Goal: Check status: Check status

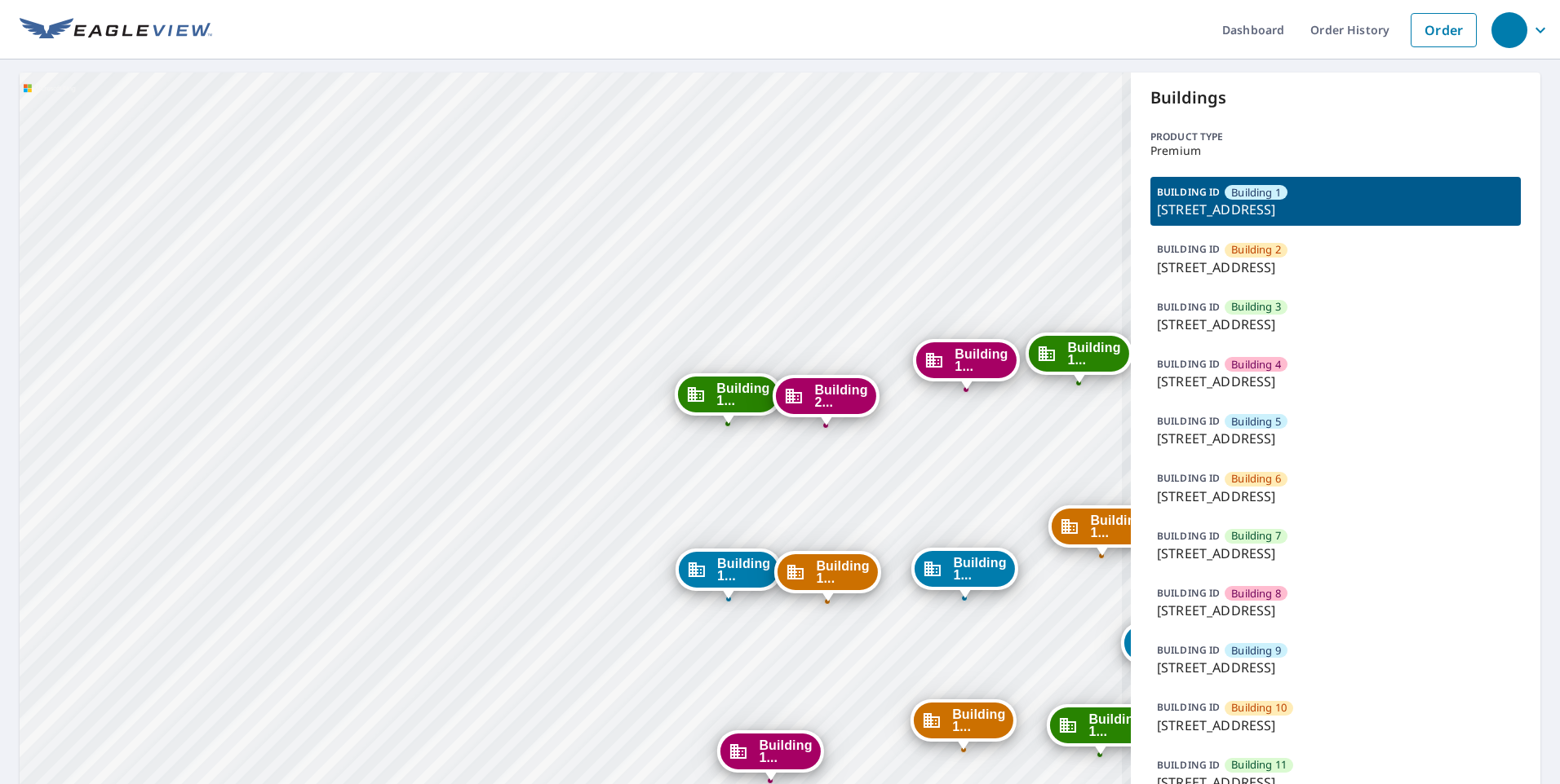
drag, startPoint x: 470, startPoint y: 587, endPoint x: 254, endPoint y: 338, distance: 329.6
click at [267, 361] on div "Building 2 1152 Chelsea Drive Lake Zurich, IL 60047 Building 3 1152 Chelsea Dri…" at bounding box center [575, 701] width 1110 height 1255
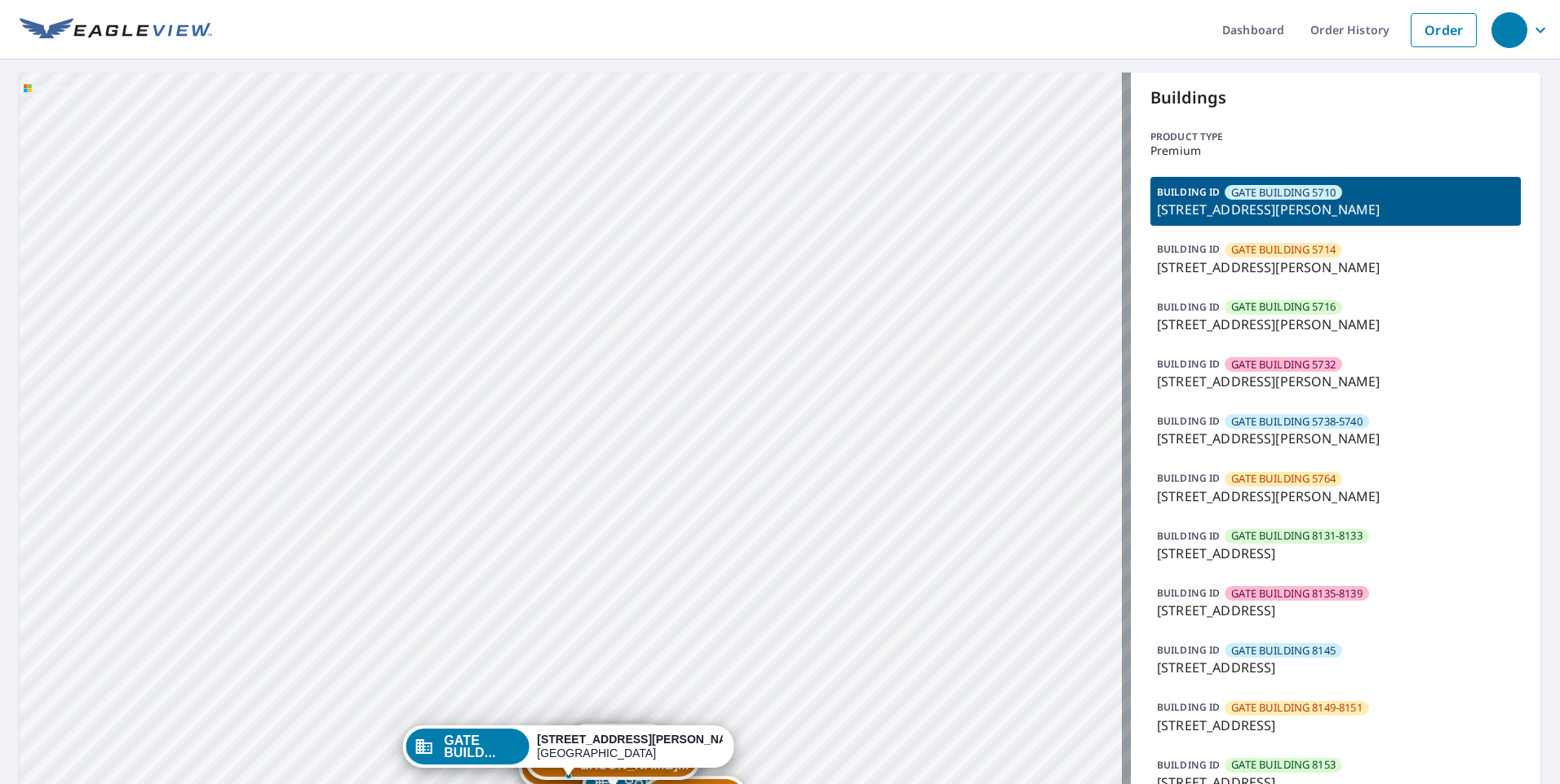
drag, startPoint x: 781, startPoint y: 582, endPoint x: 765, endPoint y: 253, distance: 329.4
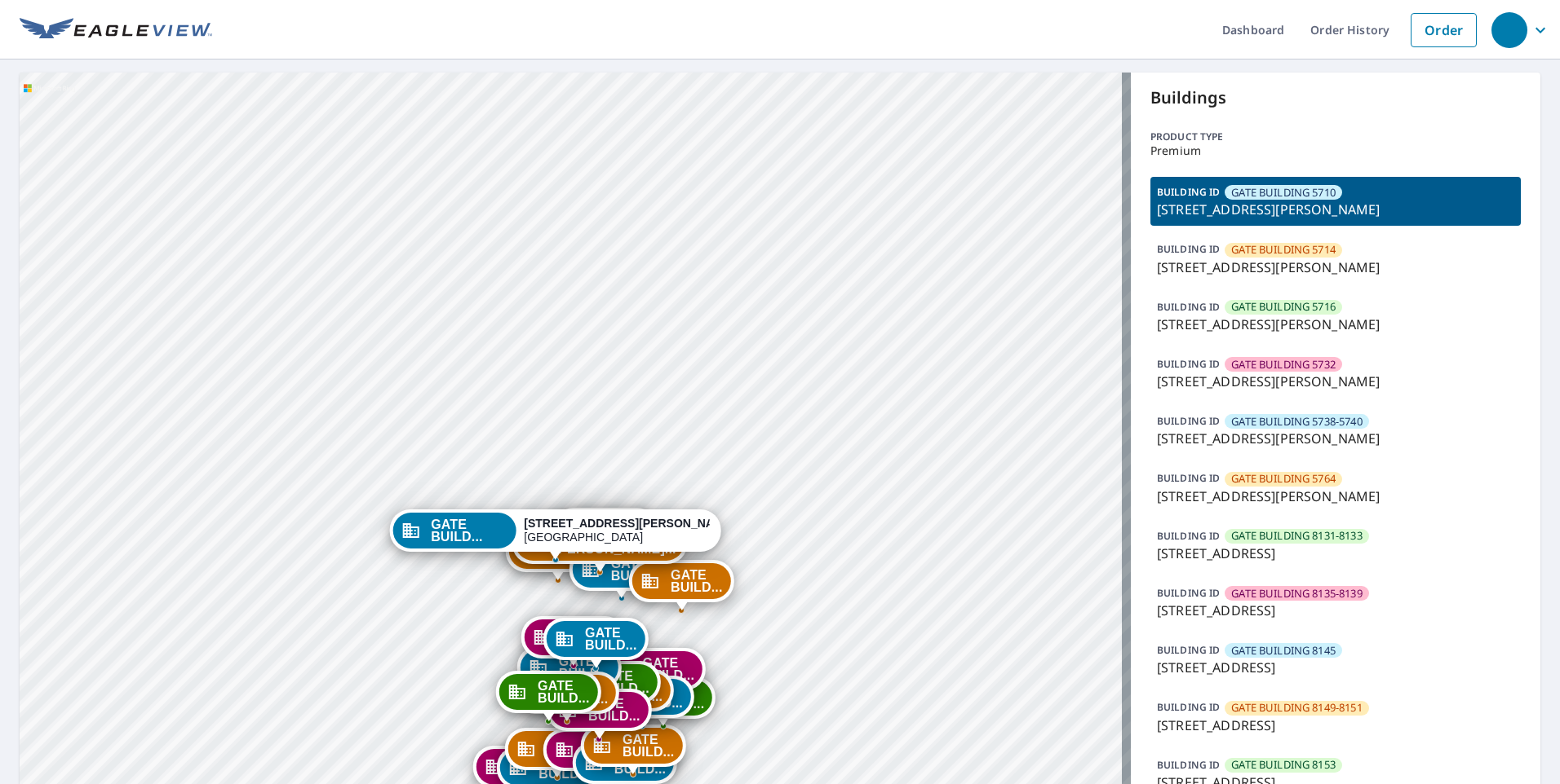
drag, startPoint x: 743, startPoint y: 449, endPoint x: 762, endPoint y: 319, distance: 131.4
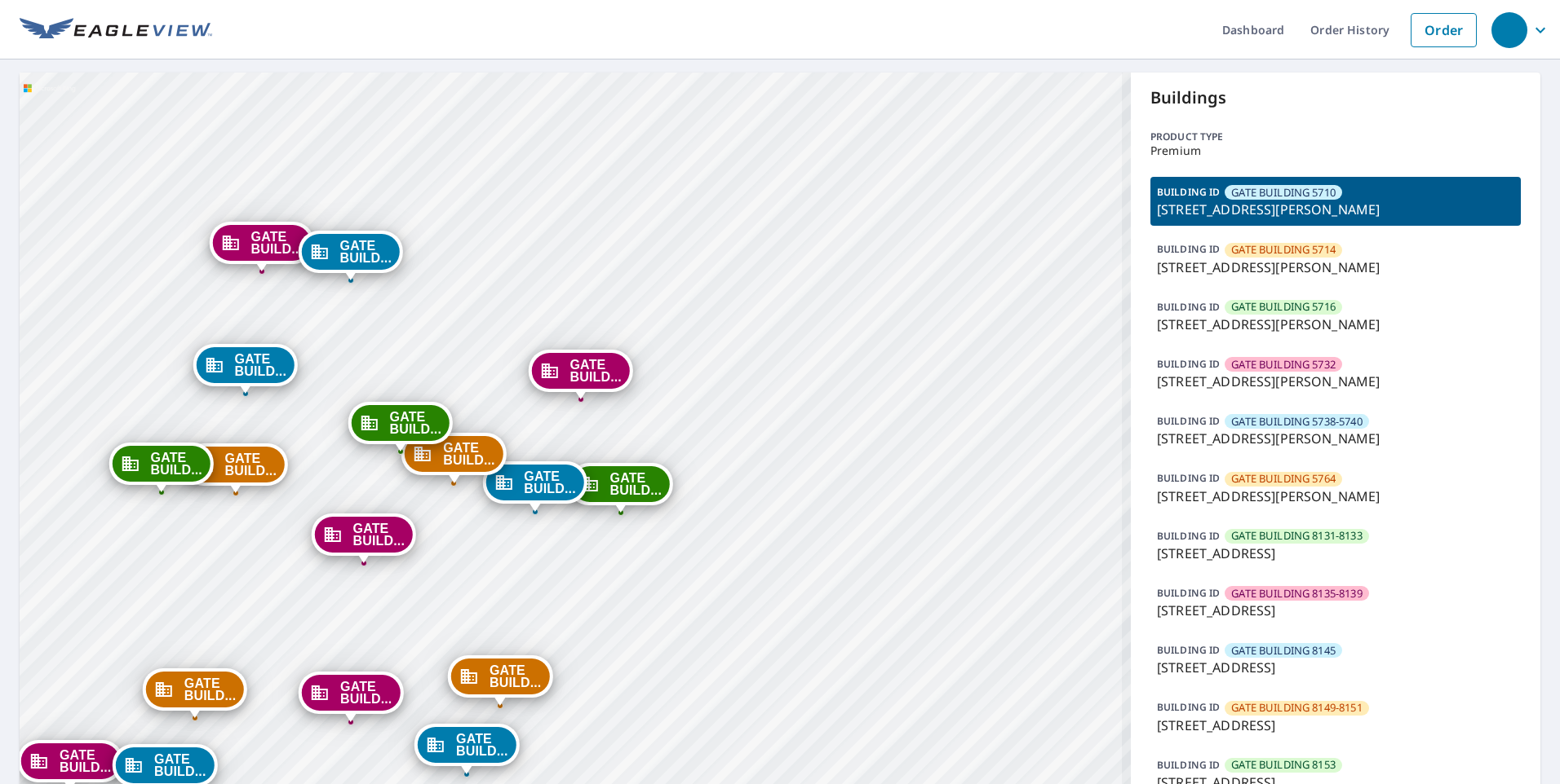
drag, startPoint x: 675, startPoint y: 615, endPoint x: 738, endPoint y: 615, distance: 63.0
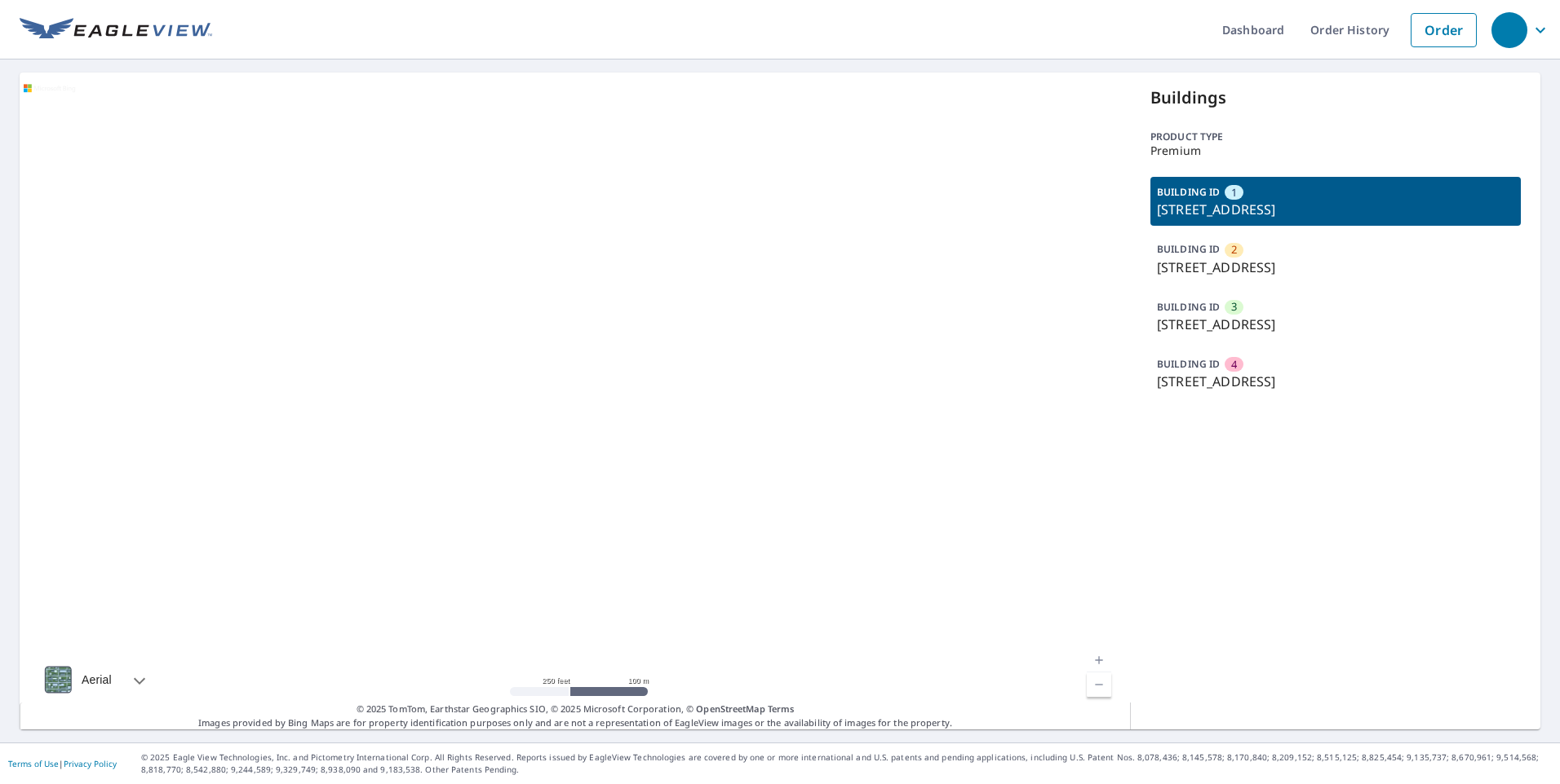
click at [1320, 271] on p "[STREET_ADDRESS]" at bounding box center [1335, 267] width 358 height 20
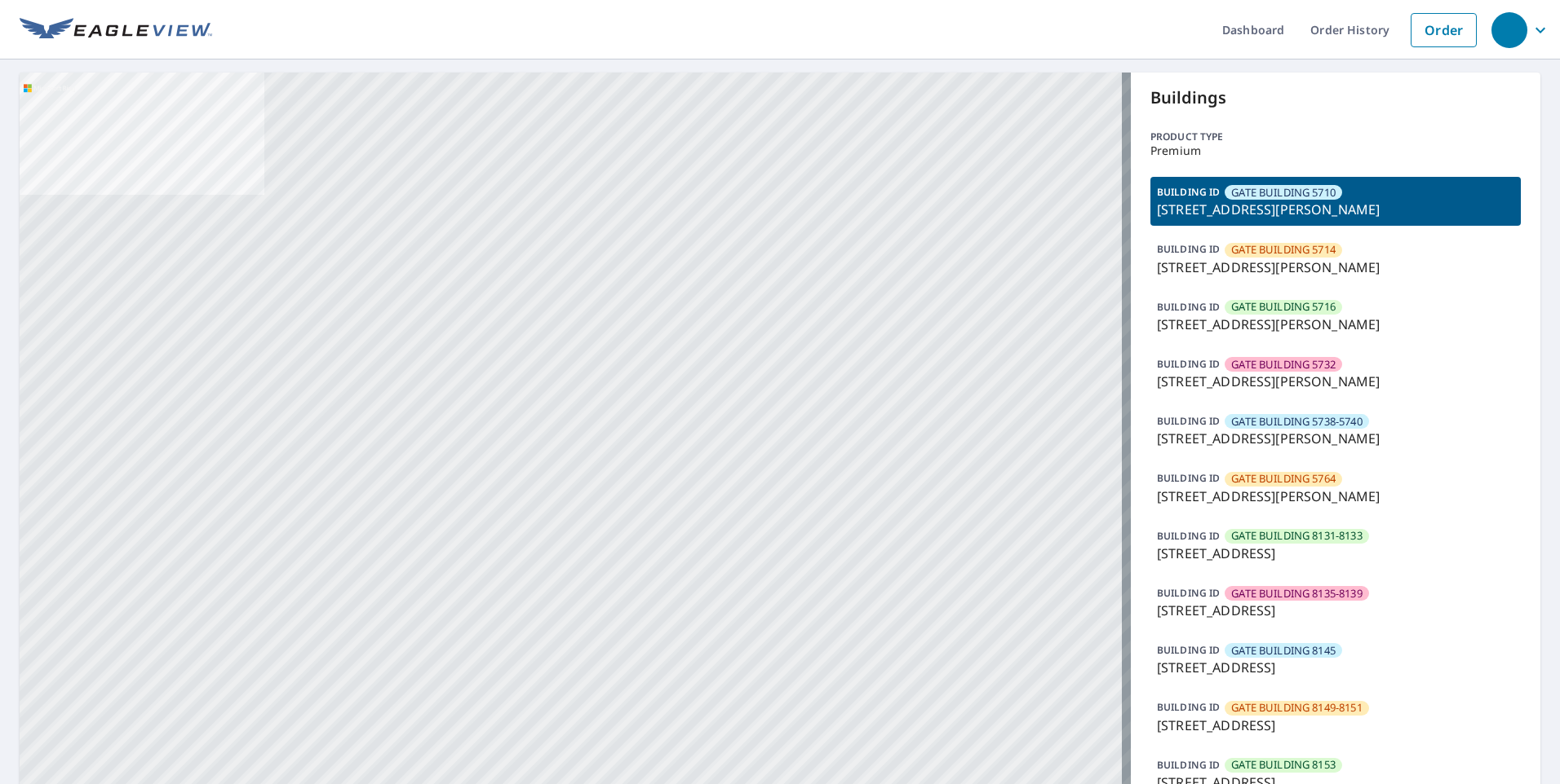
click at [459, 0] on html "Dashboard Order History Order GATE BUILD... 5704 Caruth Haven Ln Dallas, TX 752…" at bounding box center [780, 392] width 1560 height 784
drag, startPoint x: 802, startPoint y: 622, endPoint x: 735, endPoint y: 498, distance: 140.9
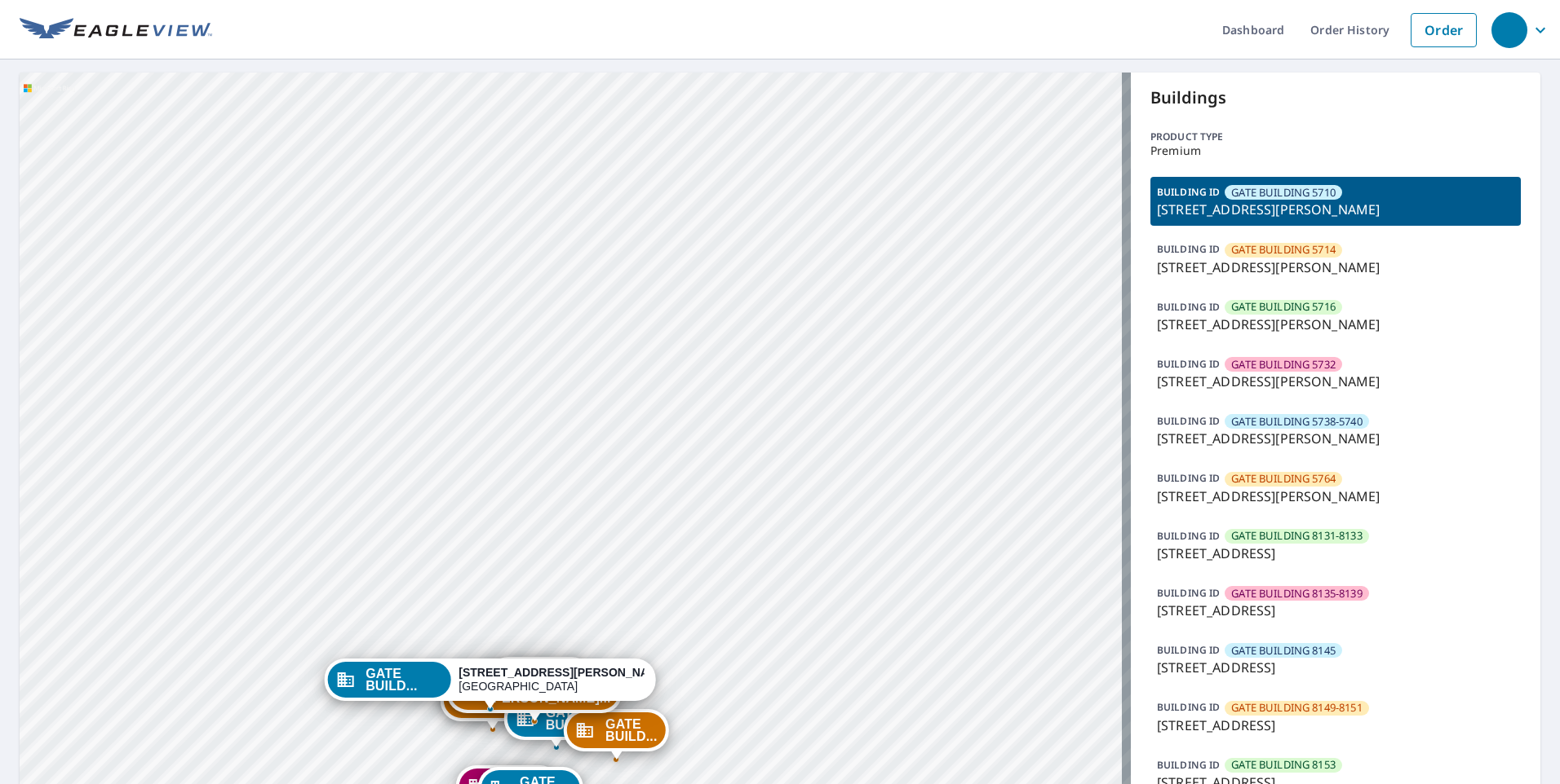
drag, startPoint x: 755, startPoint y: 559, endPoint x: 702, endPoint y: 361, distance: 205.0
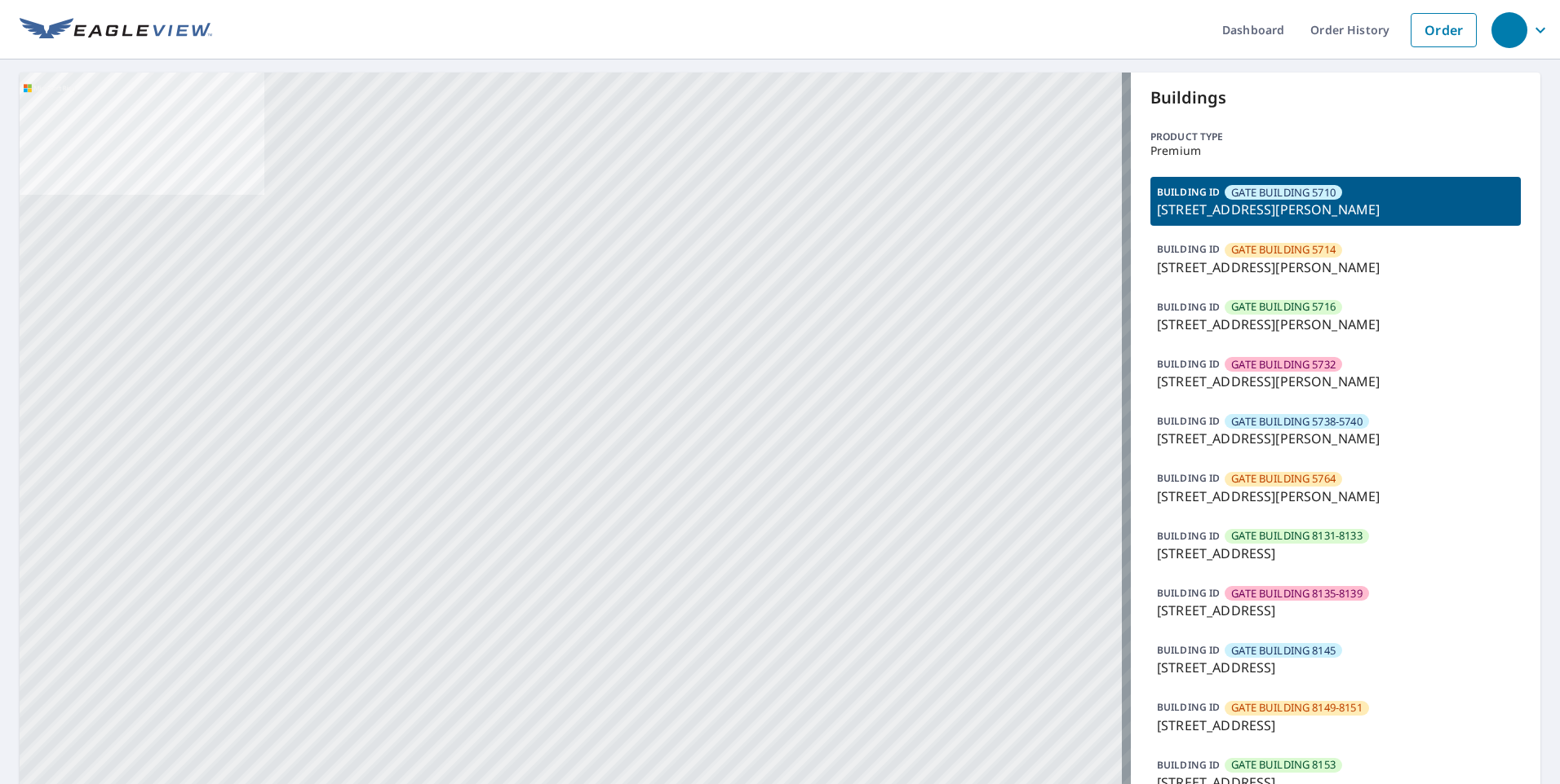
drag, startPoint x: 10, startPoint y: 624, endPoint x: 0, endPoint y: 627, distance: 10.4
click at [0, 627] on div "Dashboard Order History Order GATE BUILD... [STREET_ADDRESS][PERSON_NAME] GATE …" at bounding box center [780, 392] width 1560 height 784
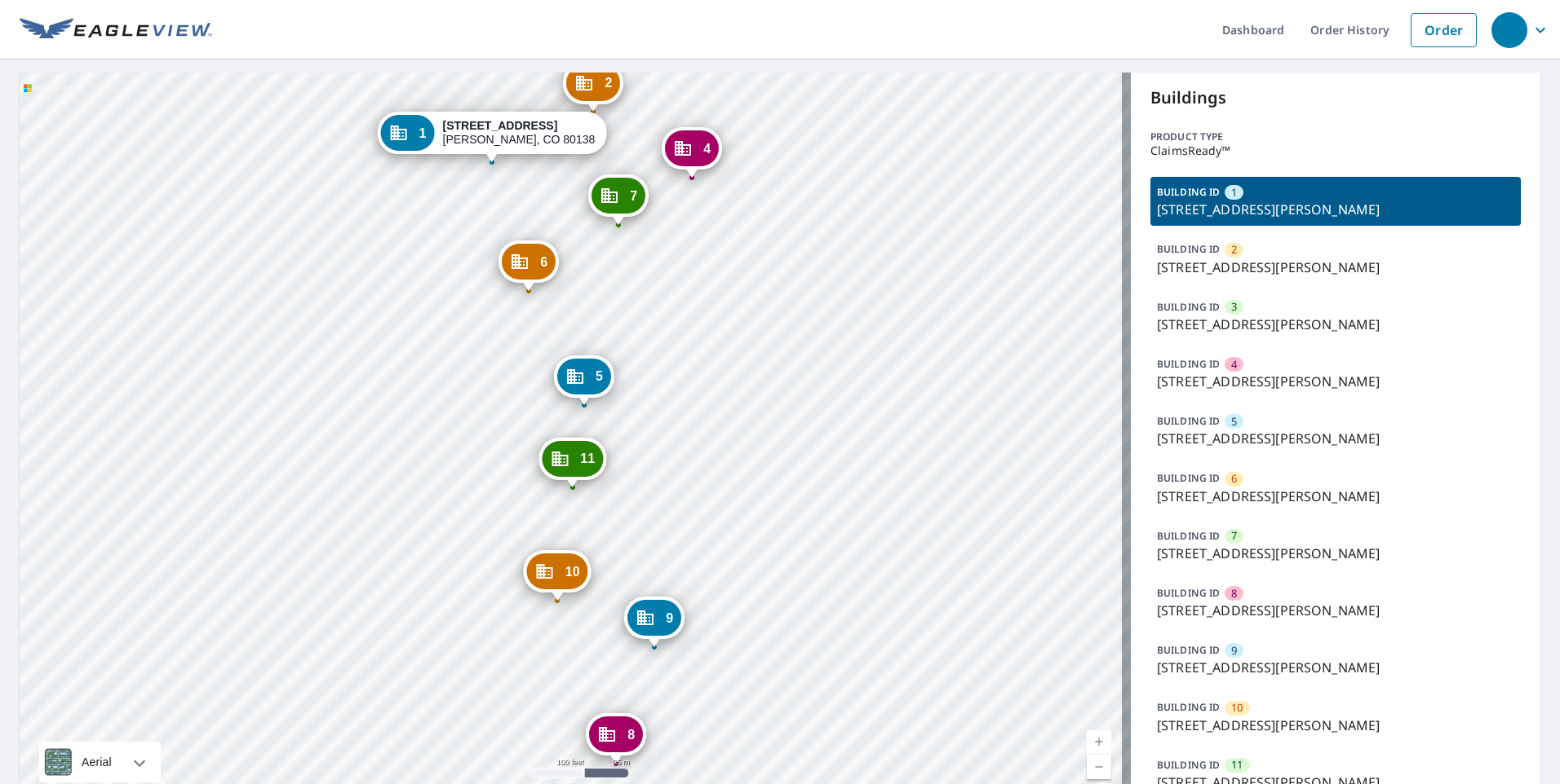
drag, startPoint x: 669, startPoint y: 604, endPoint x: 678, endPoint y: 535, distance: 69.6
click at [678, 535] on div "2 19033 Cottonwood Dr Parker, CO 80138 3 19081 Cottonwood Dr Parker, CO 80138 4…" at bounding box center [575, 443] width 1110 height 739
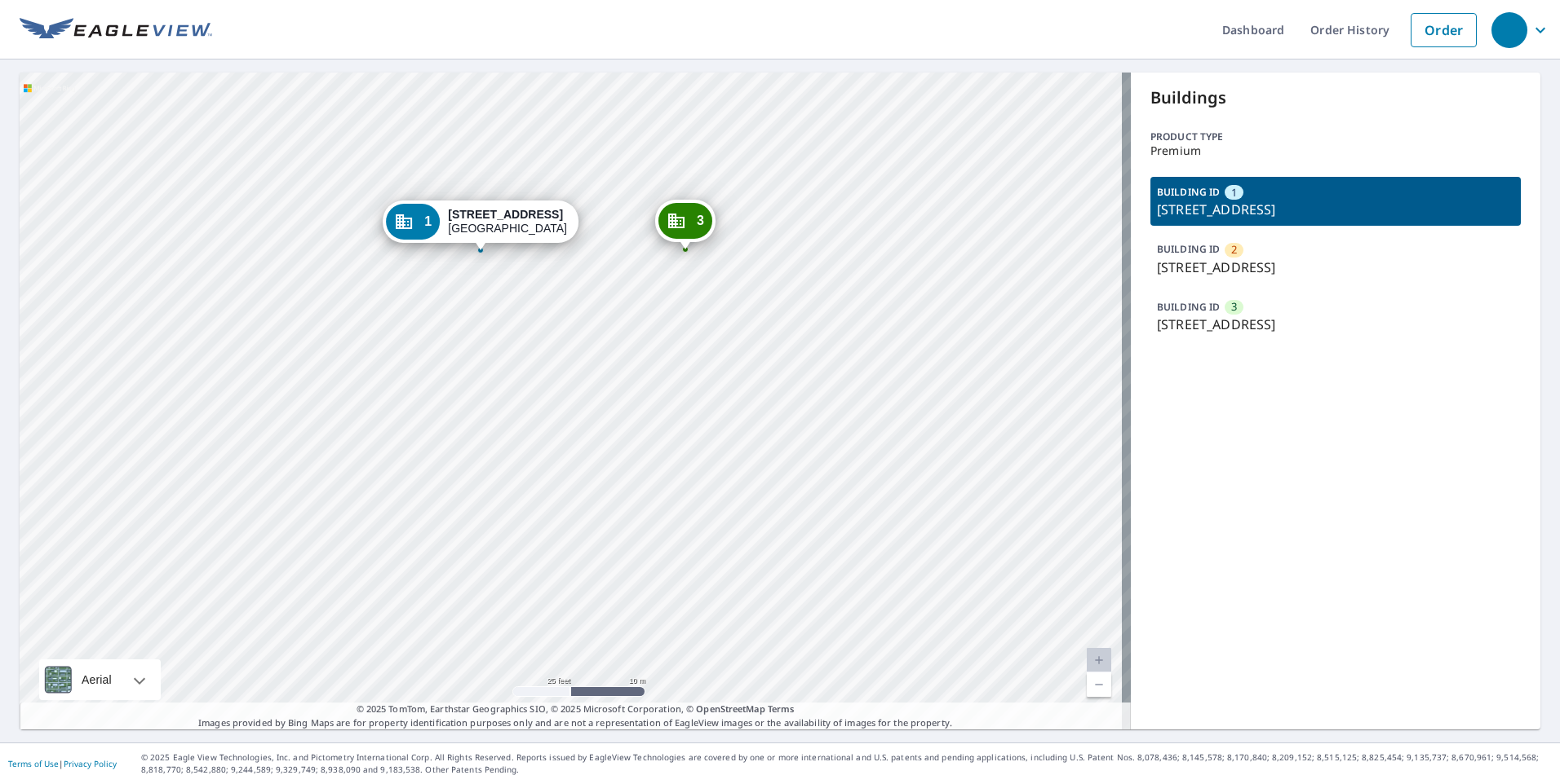
click at [1369, 279] on div "BUILDING ID 2 [STREET_ADDRESS]" at bounding box center [1335, 259] width 370 height 49
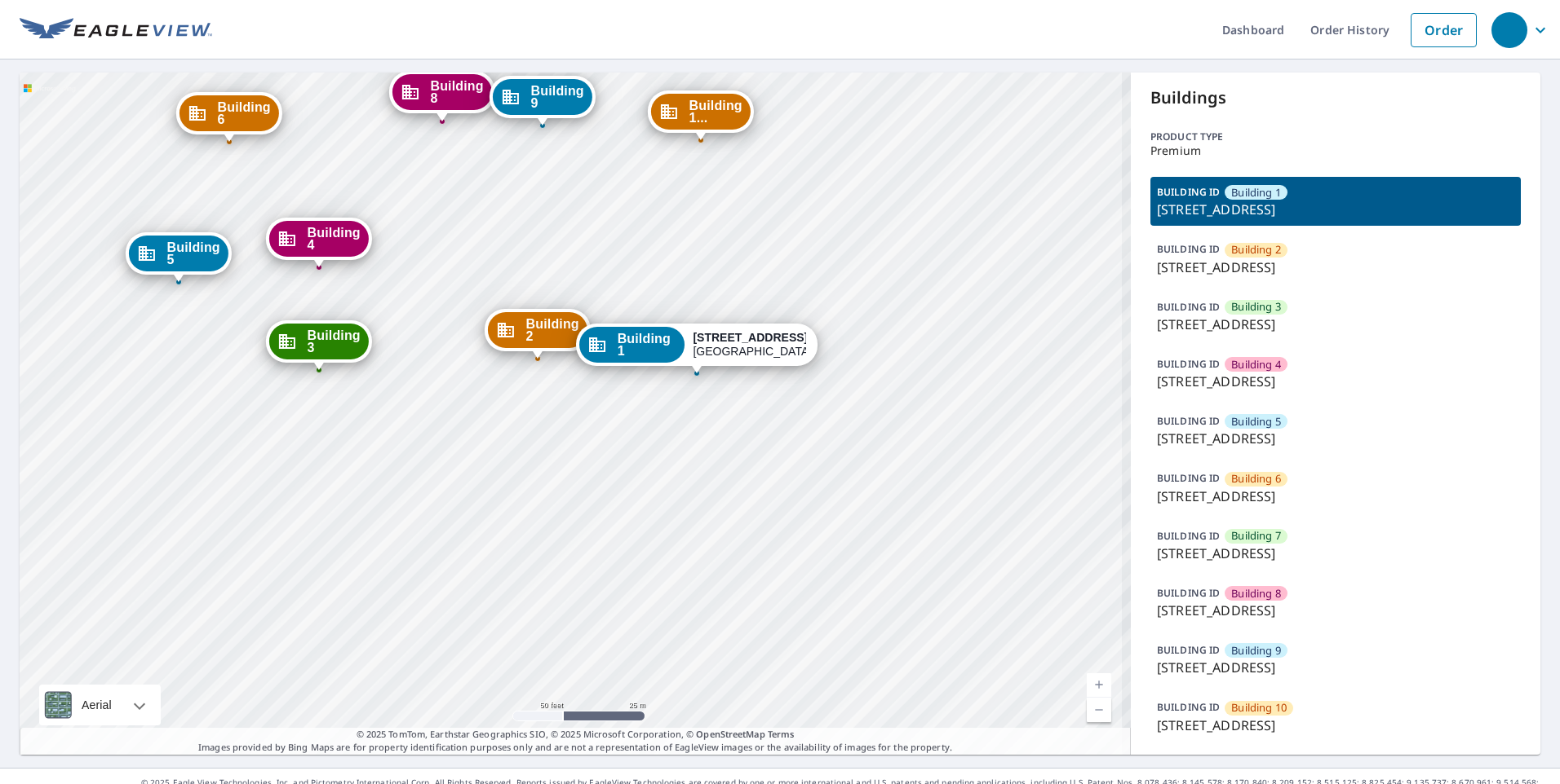
drag, startPoint x: 425, startPoint y: 417, endPoint x: 650, endPoint y: 601, distance: 290.7
click at [650, 601] on div "Building [GEOGRAPHIC_DATA][STREET_ADDRESS] [GEOGRAPHIC_DATA][STREET_ADDRESS] Bu…" at bounding box center [575, 414] width 1110 height 683
